Goal: Information Seeking & Learning: Compare options

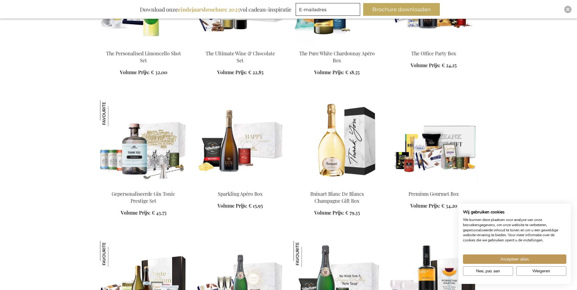
scroll to position [335, 0]
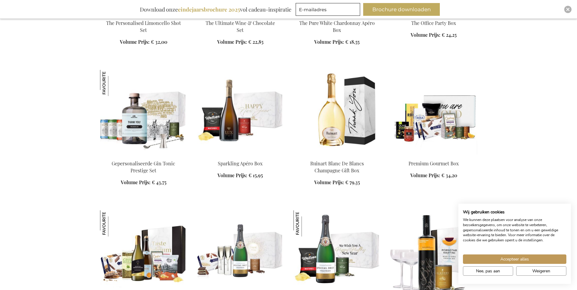
click at [440, 129] on img at bounding box center [434, 112] width 87 height 85
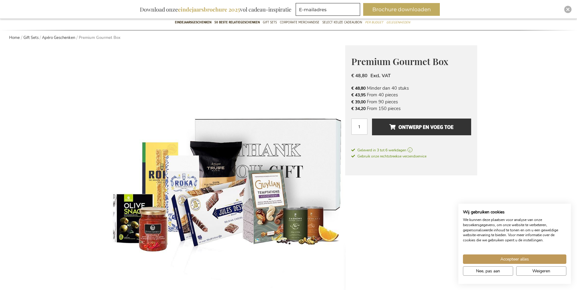
scroll to position [61, 0]
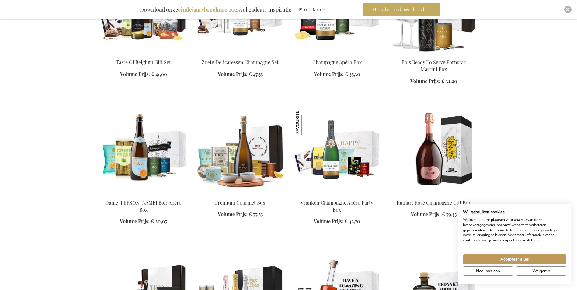
scroll to position [587, 0]
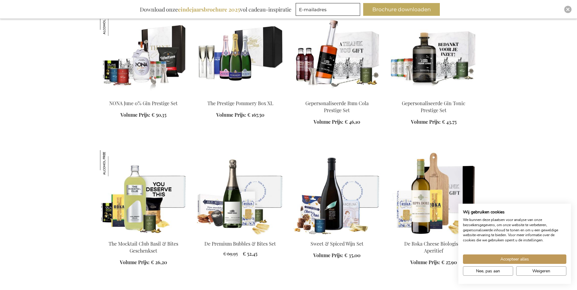
scroll to position [831, 0]
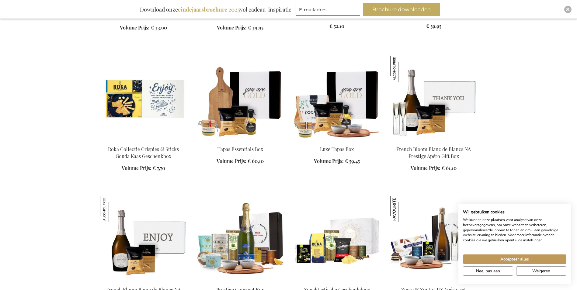
scroll to position [1227, 0]
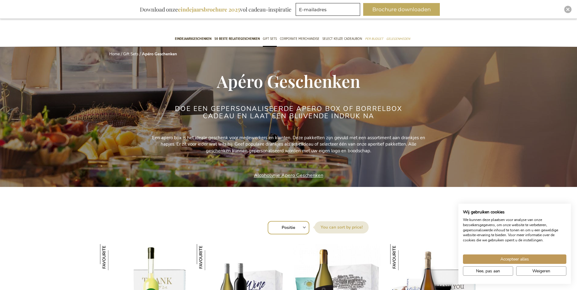
scroll to position [30, 0]
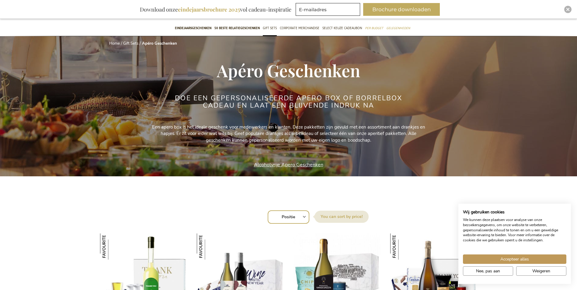
click at [305, 216] on div "Sorteer op Positie Best Sellers Meest bekeken Nieuw Biggest Saving Price: low t…" at bounding box center [288, 216] width 371 height 15
click at [300, 217] on select "Positie Best Sellers Meest bekeken Nieuw Biggest Saving Price: low to high Pric…" at bounding box center [289, 217] width 42 height 13
select select "price_asc"
click at [268, 211] on select "Positie Best Sellers Meest bekeken Nieuw Biggest Saving Price: low to high Pric…" at bounding box center [289, 217] width 42 height 13
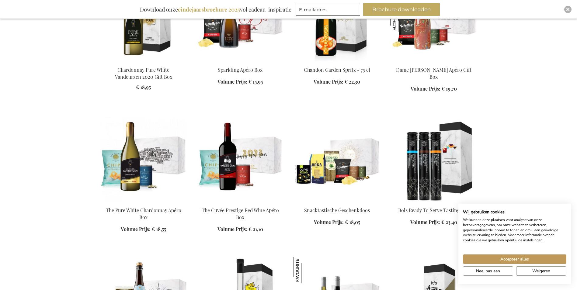
scroll to position [457, 0]
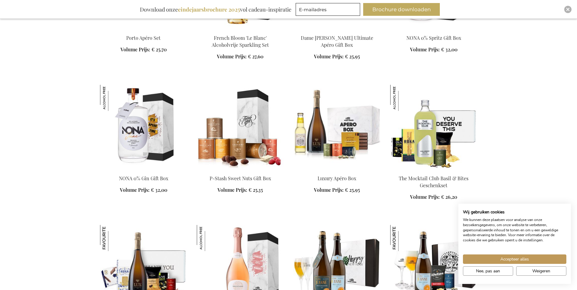
scroll to position [883, 0]
click at [427, 141] on img at bounding box center [434, 127] width 87 height 85
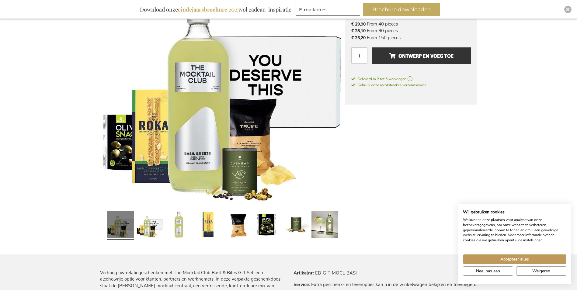
scroll to position [152, 0]
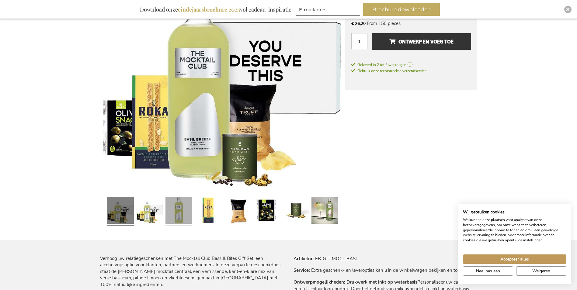
click at [187, 214] on link at bounding box center [179, 211] width 27 height 33
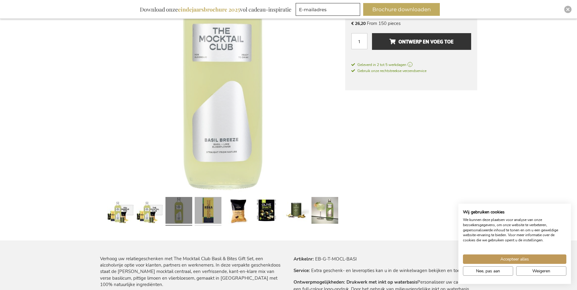
scroll to position [152, 0]
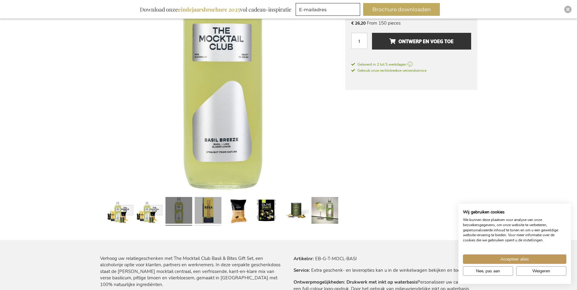
click at [201, 212] on link at bounding box center [208, 211] width 27 height 33
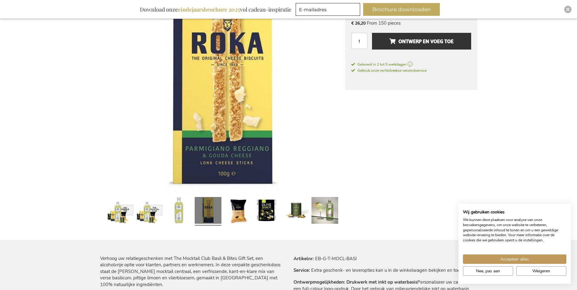
click at [222, 214] on div at bounding box center [208, 211] width 29 height 33
click at [231, 212] on link at bounding box center [237, 211] width 27 height 33
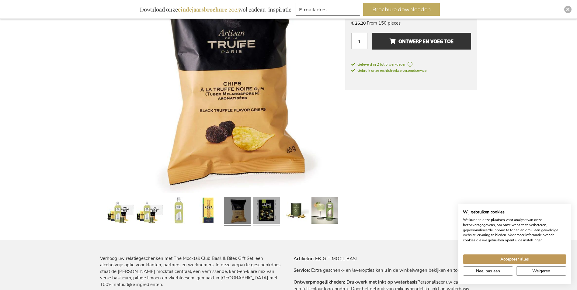
click at [258, 211] on link at bounding box center [266, 211] width 27 height 33
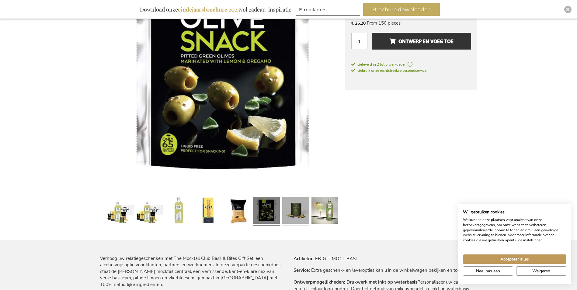
click at [293, 211] on link at bounding box center [295, 211] width 27 height 33
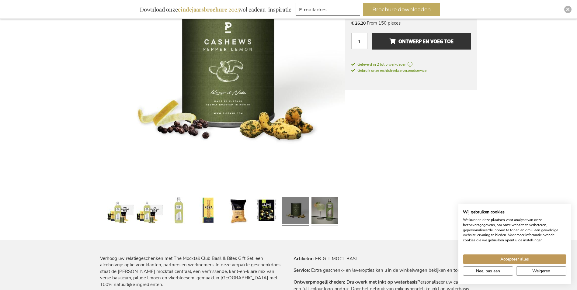
click at [319, 210] on link at bounding box center [325, 211] width 27 height 33
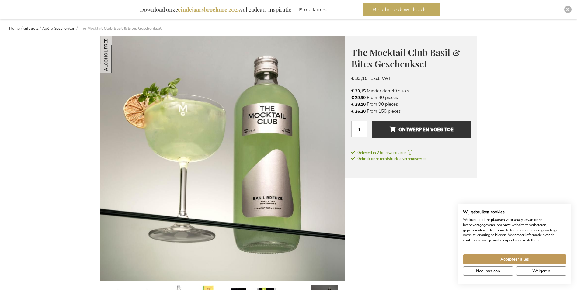
scroll to position [61, 0]
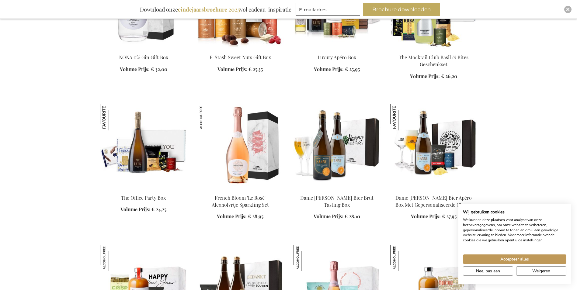
scroll to position [630, 0]
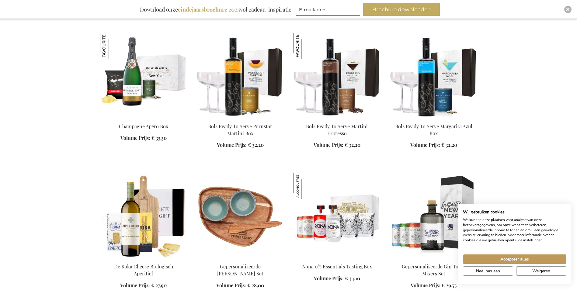
scroll to position [995, 0]
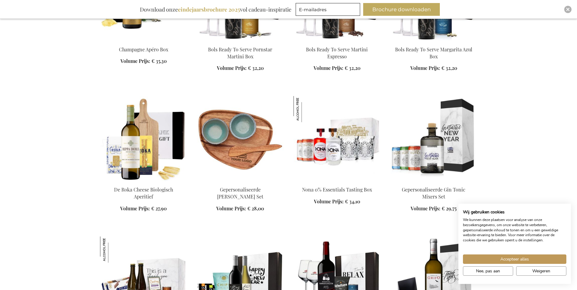
scroll to position [1086, 0]
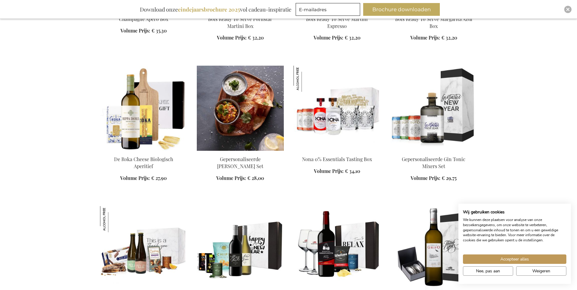
click at [224, 133] on img at bounding box center [240, 108] width 87 height 85
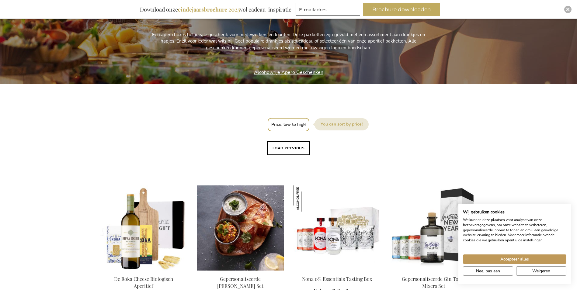
scroll to position [220, 0]
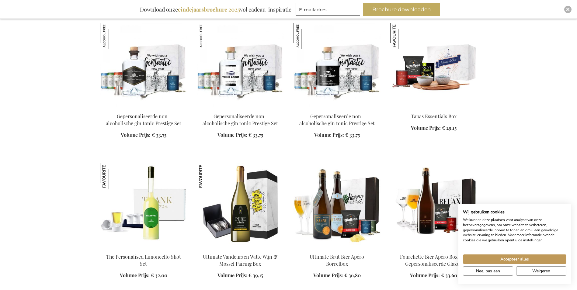
scroll to position [843, 0]
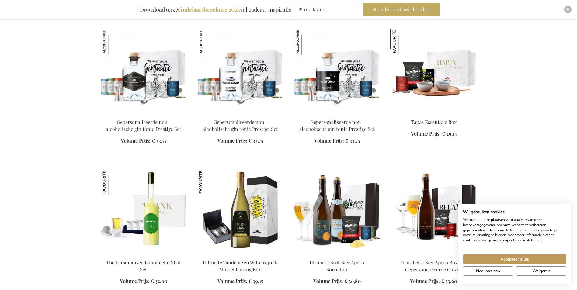
click at [447, 88] on img at bounding box center [434, 71] width 87 height 85
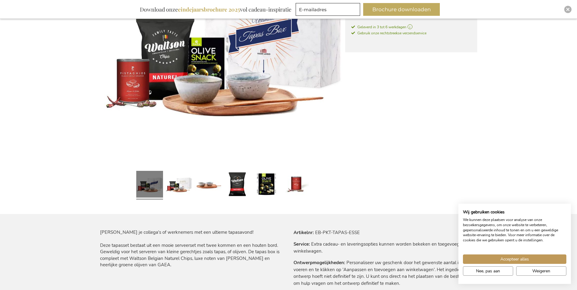
scroll to position [183, 0]
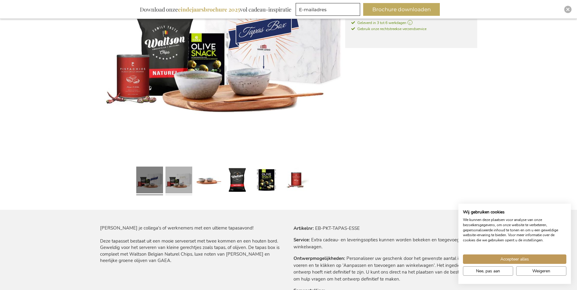
click at [191, 185] on link at bounding box center [179, 180] width 27 height 33
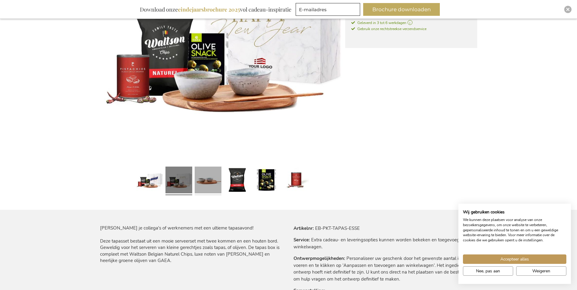
click at [205, 184] on link at bounding box center [208, 180] width 27 height 33
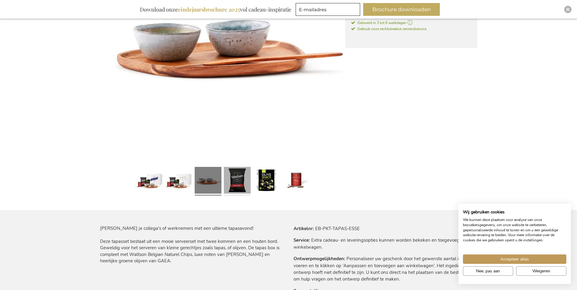
click at [229, 183] on link at bounding box center [237, 181] width 27 height 33
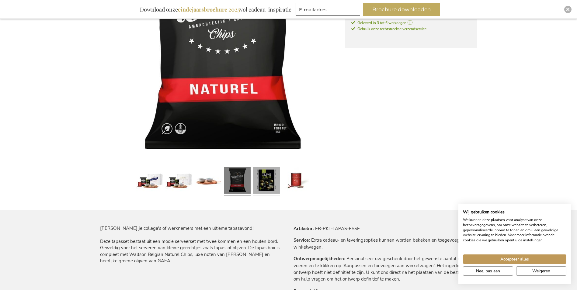
click at [266, 184] on link at bounding box center [266, 181] width 27 height 33
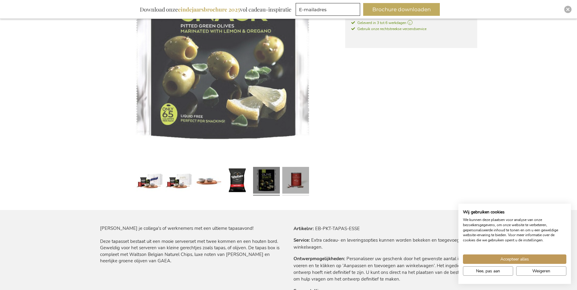
click at [297, 182] on link at bounding box center [295, 181] width 27 height 33
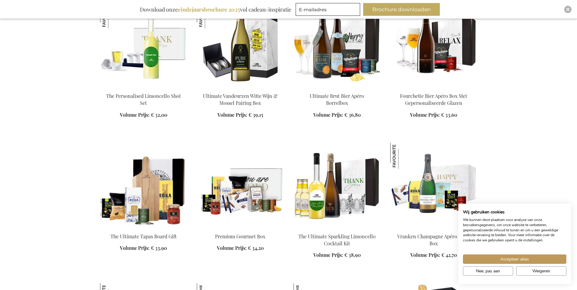
scroll to position [648, 0]
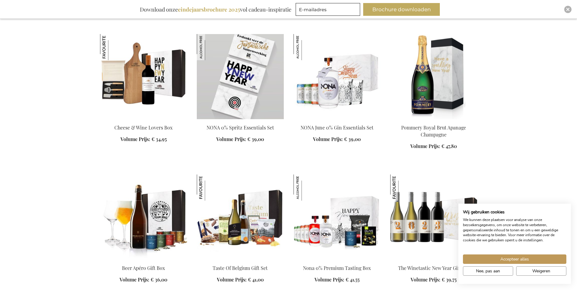
scroll to position [892, 0]
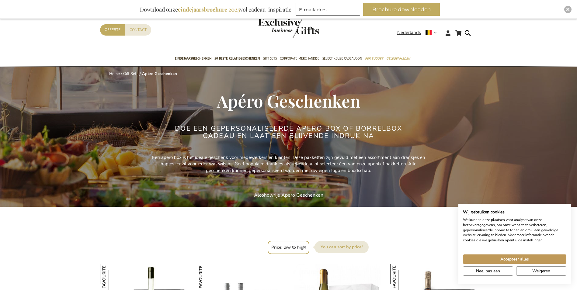
select select "price_asc"
